Goal: Information Seeking & Learning: Learn about a topic

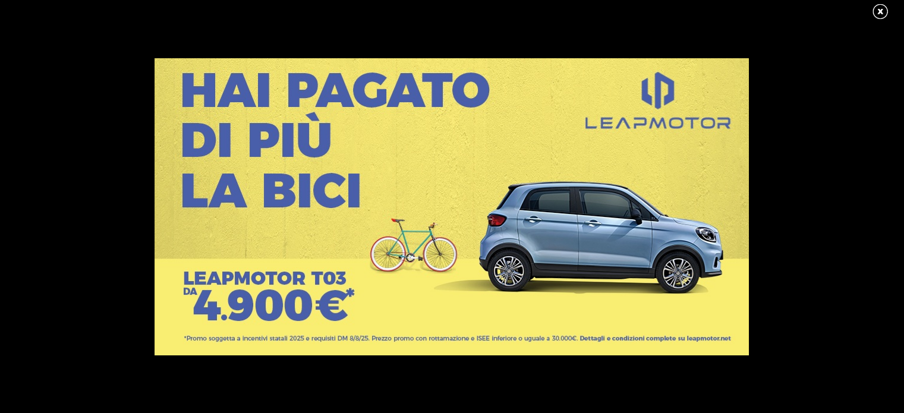
click at [885, 11] on link at bounding box center [887, 12] width 30 height 18
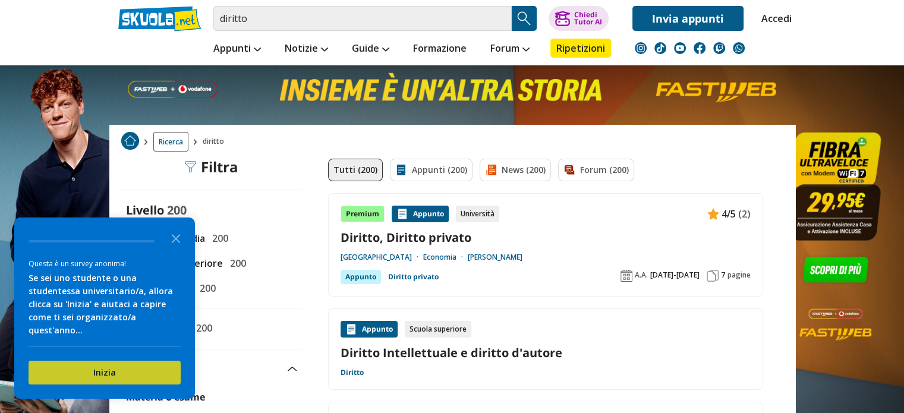
click at [73, 363] on button "Inizia" at bounding box center [105, 373] width 152 height 24
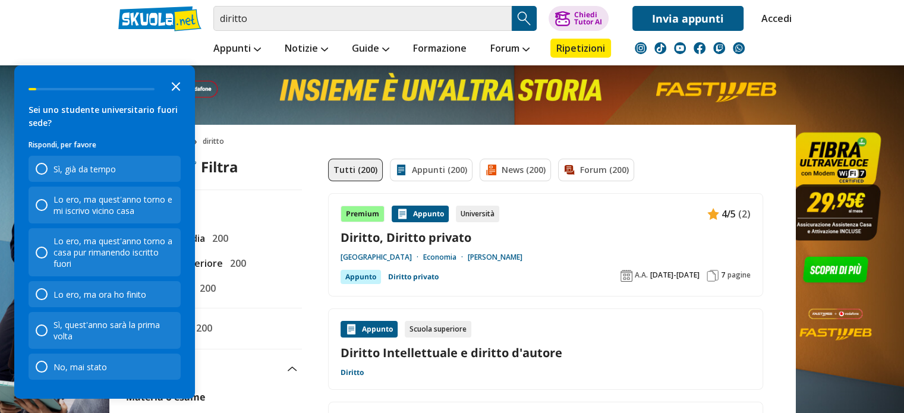
click at [174, 86] on polygon "Close the survey" at bounding box center [176, 86] width 9 height 9
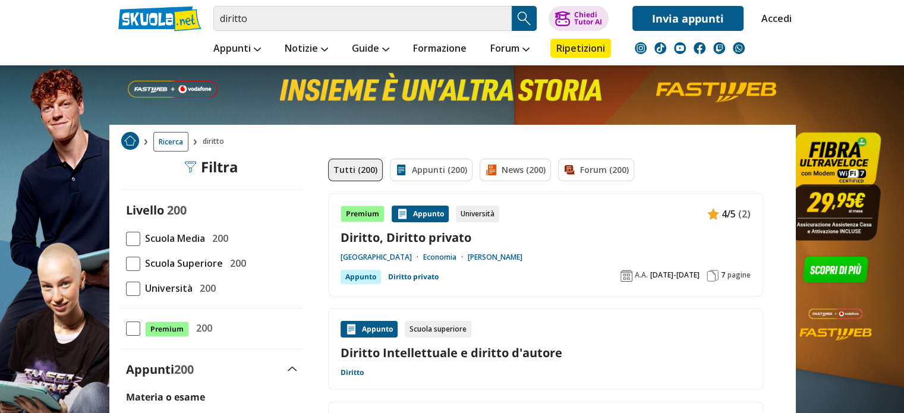
click at [133, 268] on span at bounding box center [133, 264] width 14 height 14
click at [126, 263] on input "Scuola Superiore 200" at bounding box center [126, 263] width 0 height 0
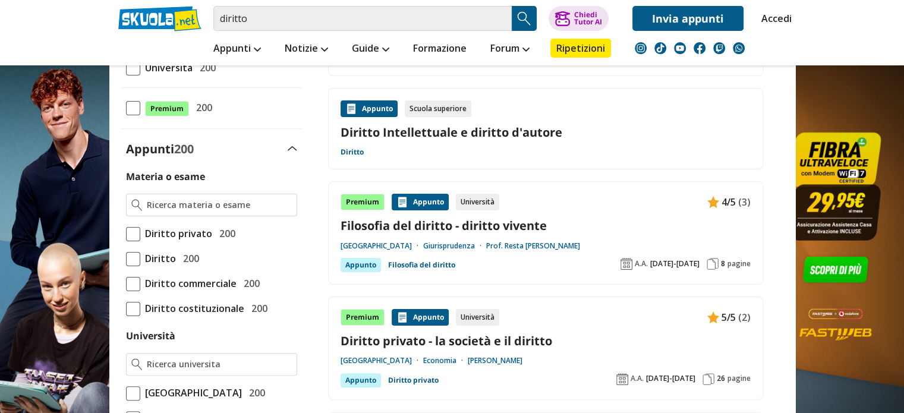
scroll to position [238, 0]
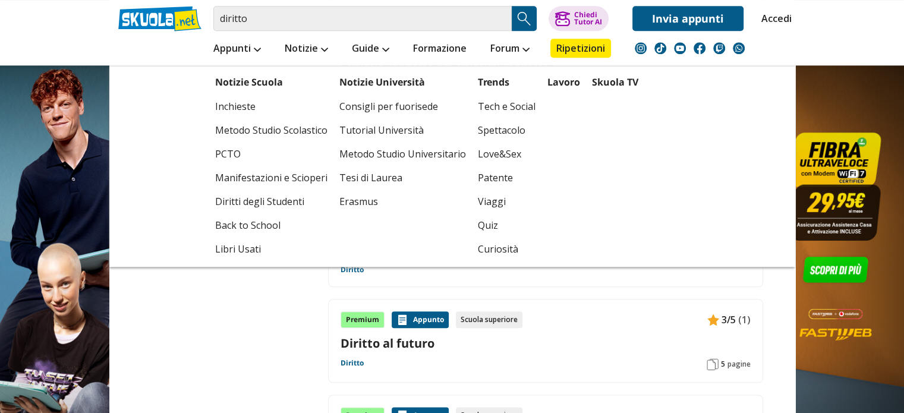
scroll to position [1308, 0]
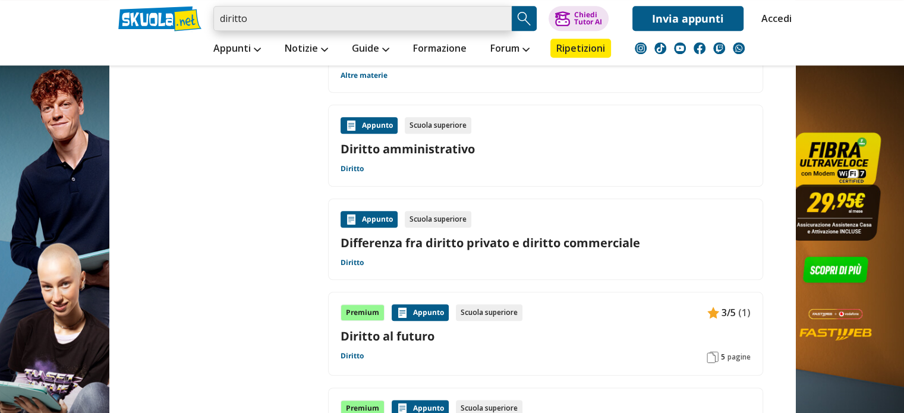
click at [298, 18] on input "diritto" at bounding box center [362, 18] width 298 height 25
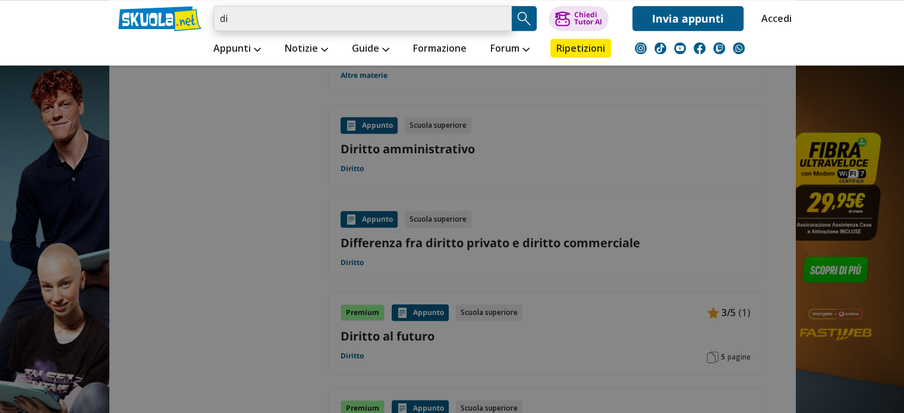
type input "d"
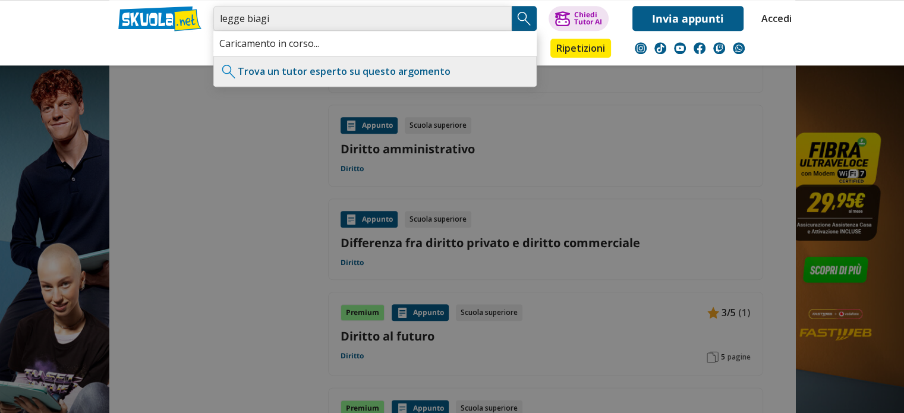
type input "legge biagi"
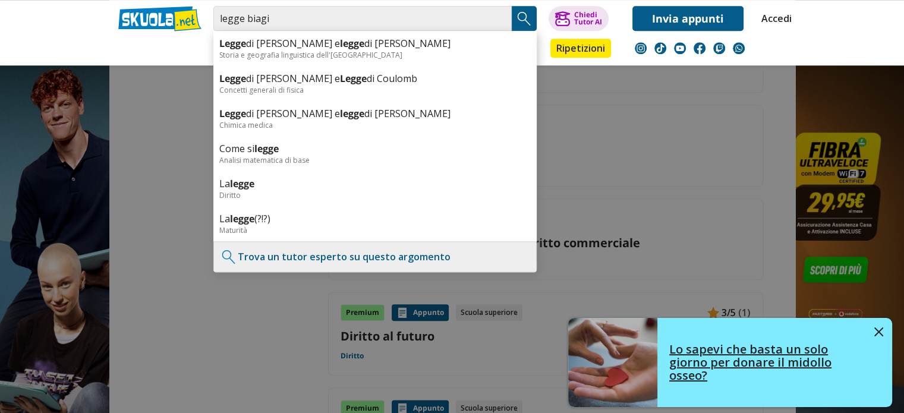
click at [885, 329] on link "Lo sapevi che basta un solo giorno per donare il midollo osseo?" at bounding box center [730, 362] width 324 height 89
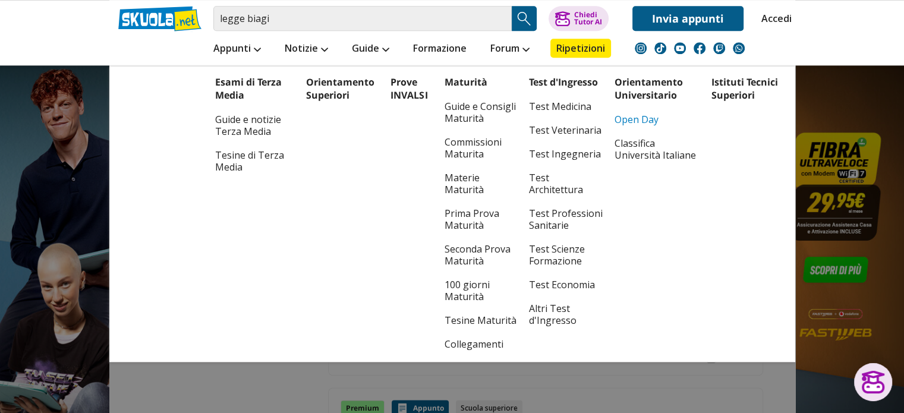
click at [624, 121] on link "Open Day" at bounding box center [657, 120] width 85 height 24
